Goal: Find specific page/section: Find specific page/section

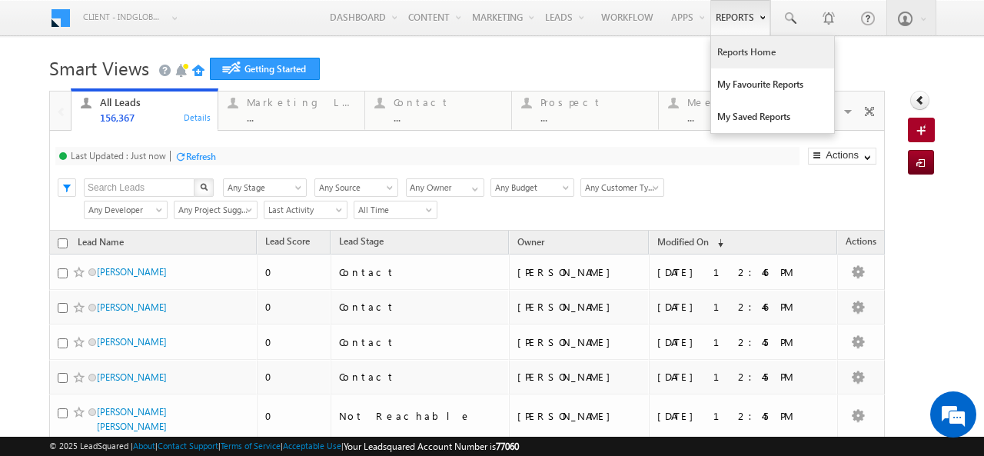
click at [720, 56] on link "Reports Home" at bounding box center [772, 52] width 123 height 32
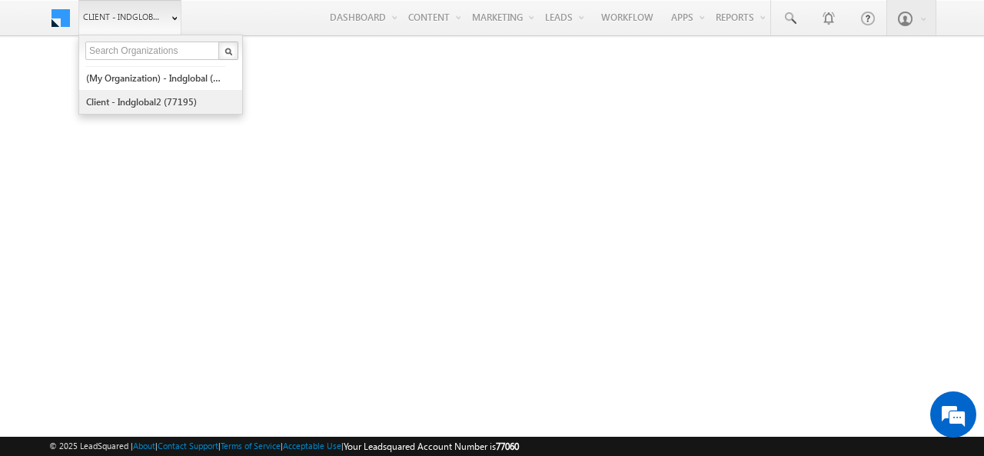
click at [152, 107] on link "Client - indglobal2 (77195)" at bounding box center [155, 102] width 141 height 24
